Goal: Communication & Community: Answer question/provide support

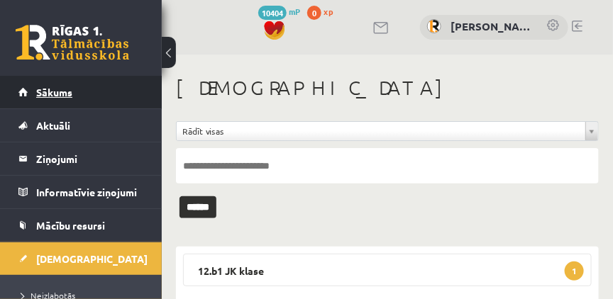
drag, startPoint x: 0, startPoint y: 0, endPoint x: 60, endPoint y: 91, distance: 109.0
click at [60, 91] on span "Sākums" at bounding box center [54, 92] width 36 height 13
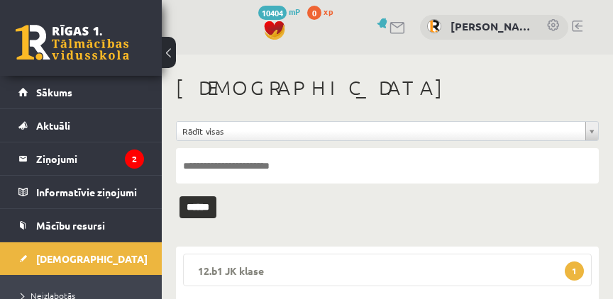
scroll to position [121, 0]
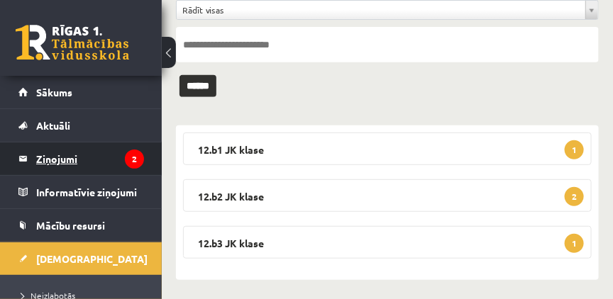
click at [59, 163] on legend "Ziņojumi 2" at bounding box center [90, 159] width 108 height 33
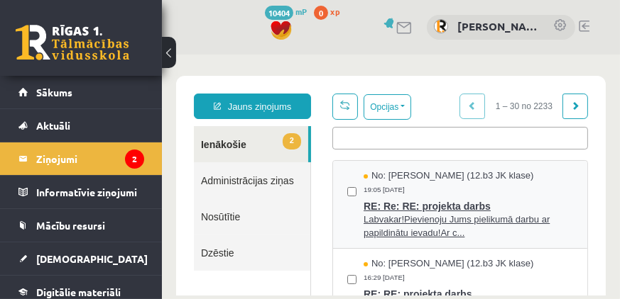
click at [419, 195] on span "RE: Re: RE: projekta darbs" at bounding box center [467, 204] width 209 height 18
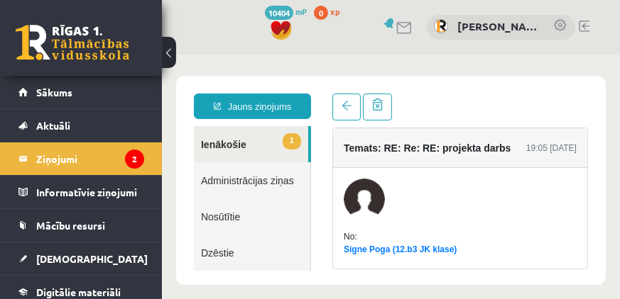
click at [212, 143] on link "1 Ienākošie" at bounding box center [250, 144] width 114 height 36
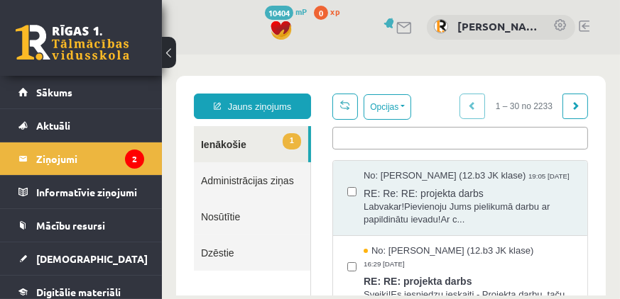
click at [226, 142] on link "1 Ienākošie" at bounding box center [250, 144] width 114 height 36
click at [446, 288] on span "Sveiki!Es iesniedzu ieskaiti - Projekta darbu, taču nesaprotu, vai ..." at bounding box center [467, 301] width 209 height 26
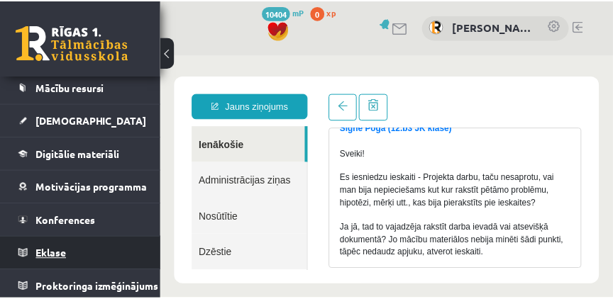
scroll to position [148, 0]
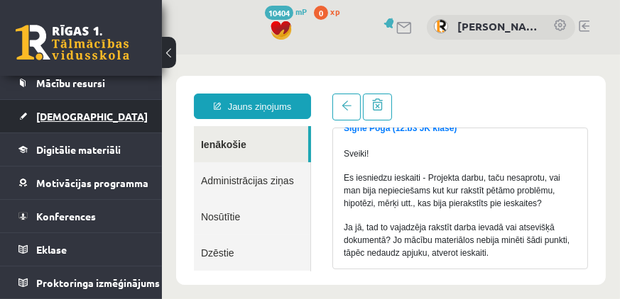
click at [55, 116] on link "[DEMOGRAPHIC_DATA]" at bounding box center [81, 116] width 126 height 33
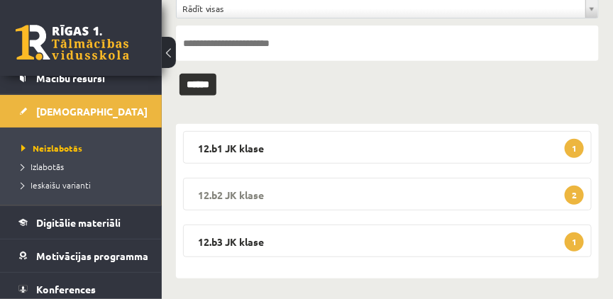
scroll to position [123, 0]
click at [312, 245] on legend "12.b3 JK klase 1" at bounding box center [387, 241] width 409 height 33
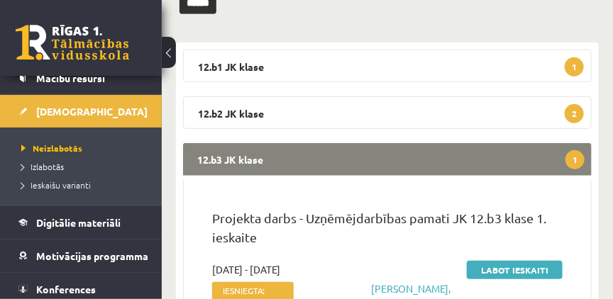
scroll to position [245, 0]
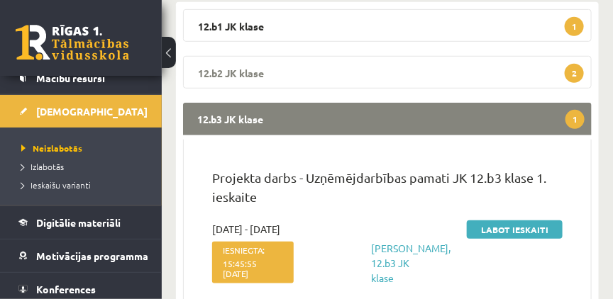
click at [265, 76] on legend "12.b2 JK klase 2" at bounding box center [387, 72] width 409 height 33
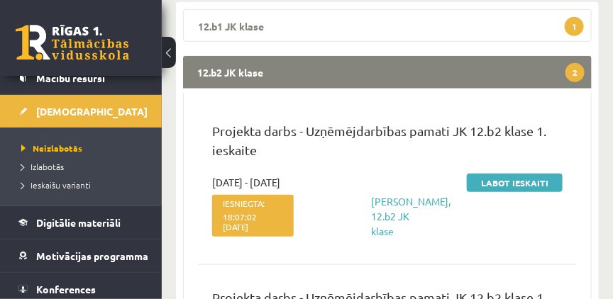
click at [226, 30] on legend "12.b1 JK klase 1" at bounding box center [387, 25] width 409 height 33
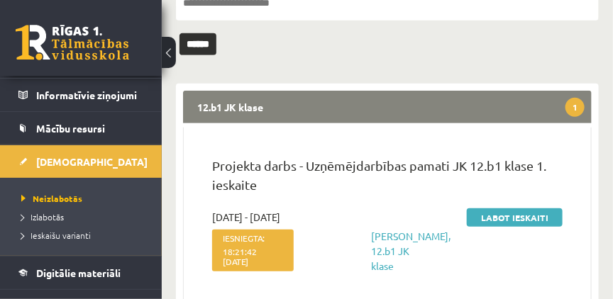
scroll to position [0, 0]
